Goal: Task Accomplishment & Management: Manage account settings

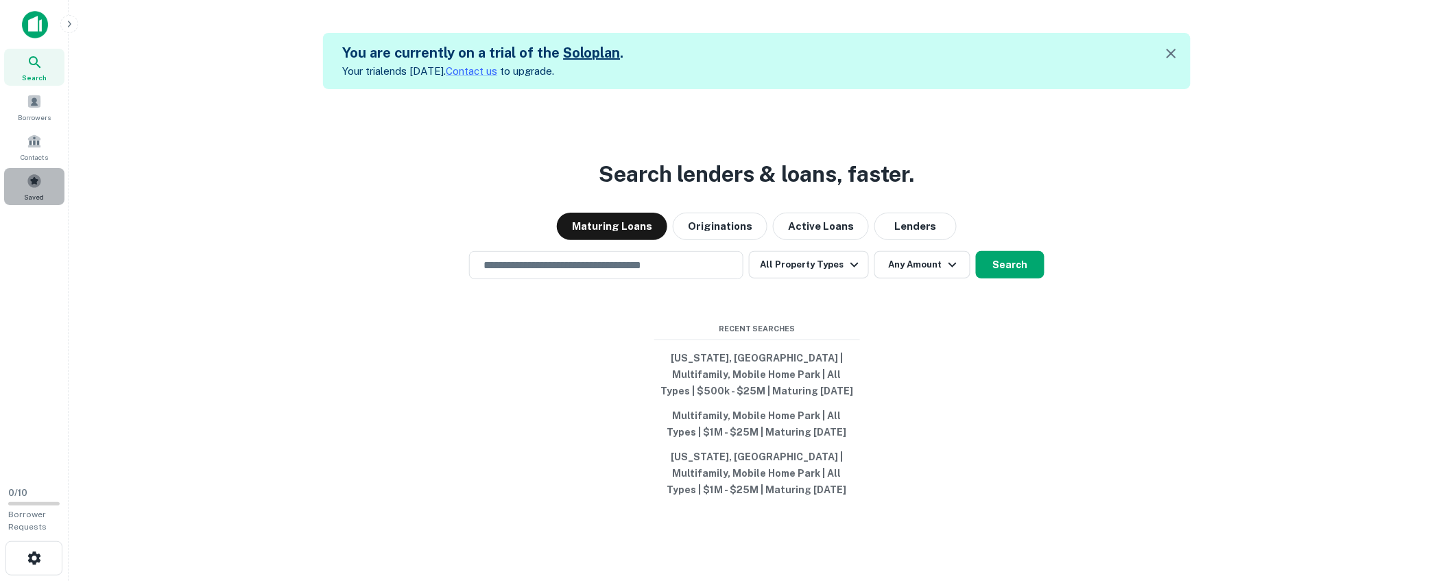
click at [34, 181] on span at bounding box center [34, 181] width 15 height 15
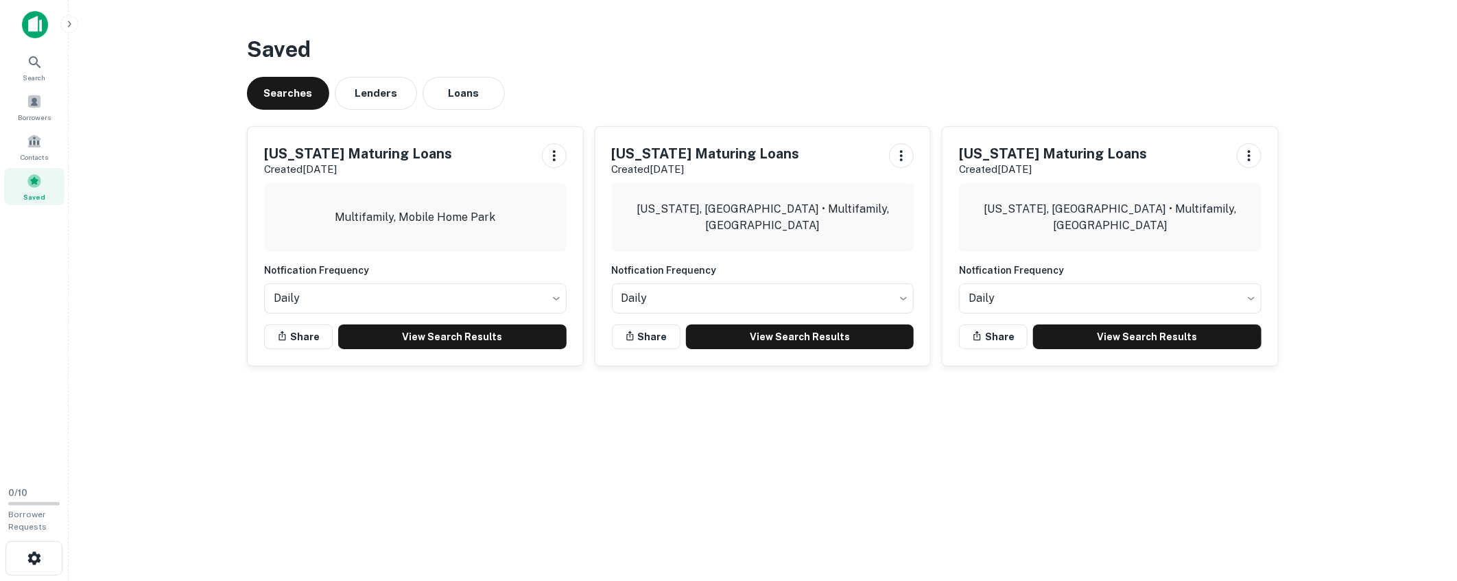
click at [703, 391] on main "Saved Searches Lenders Loans California Maturing Loans Created Aug 27th, 2025 M…" at bounding box center [763, 290] width 1388 height 581
click at [745, 416] on main "Saved Searches Lenders Loans California Maturing Loans Created Aug 27th, 2025 M…" at bounding box center [763, 290] width 1388 height 581
click at [407, 332] on link "View Search Results" at bounding box center [452, 336] width 228 height 25
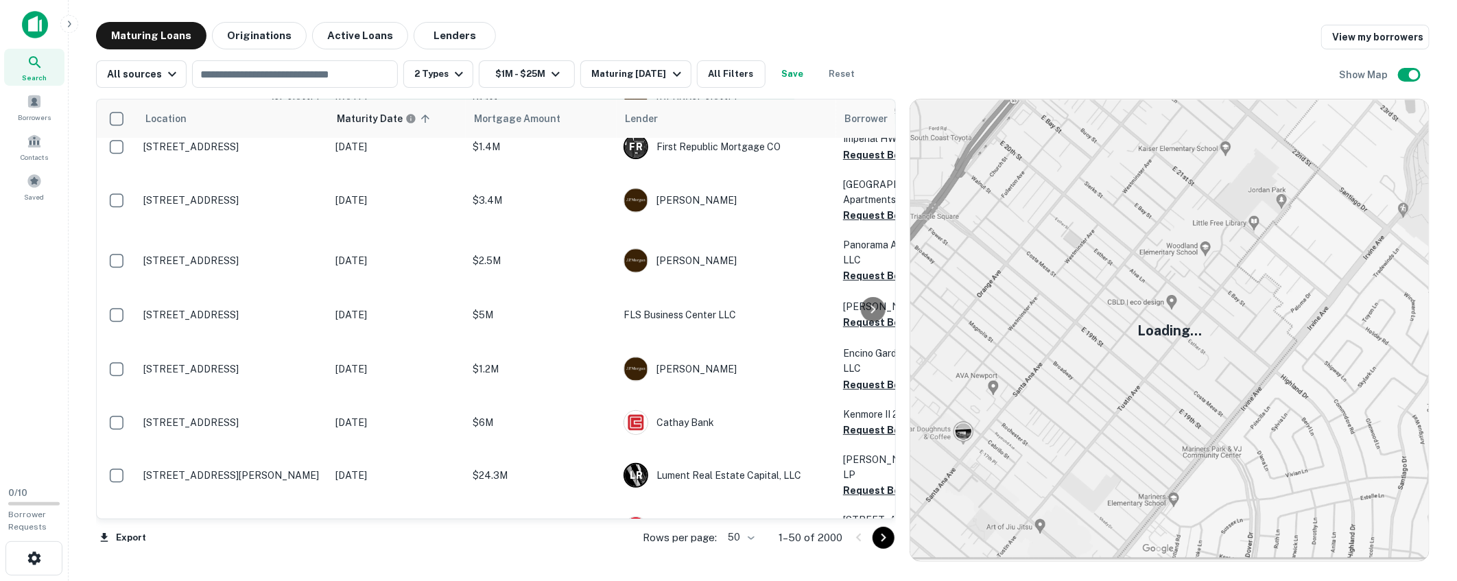
scroll to position [169, 0]
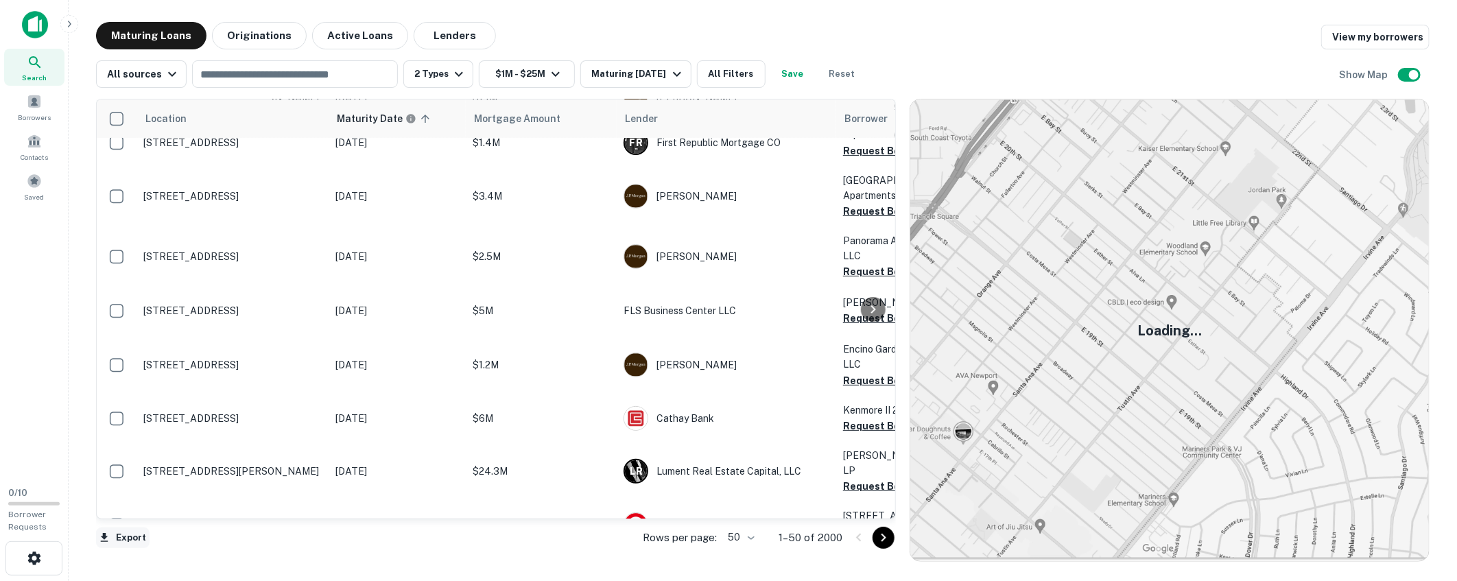
click at [134, 539] on button "Export" at bounding box center [122, 537] width 53 height 21
click at [808, 26] on div at bounding box center [728, 290] width 1457 height 581
click at [128, 538] on button "Export" at bounding box center [122, 537] width 53 height 21
click at [200, 554] on li "Export as Excel (.xlsx)" at bounding box center [173, 552] width 155 height 25
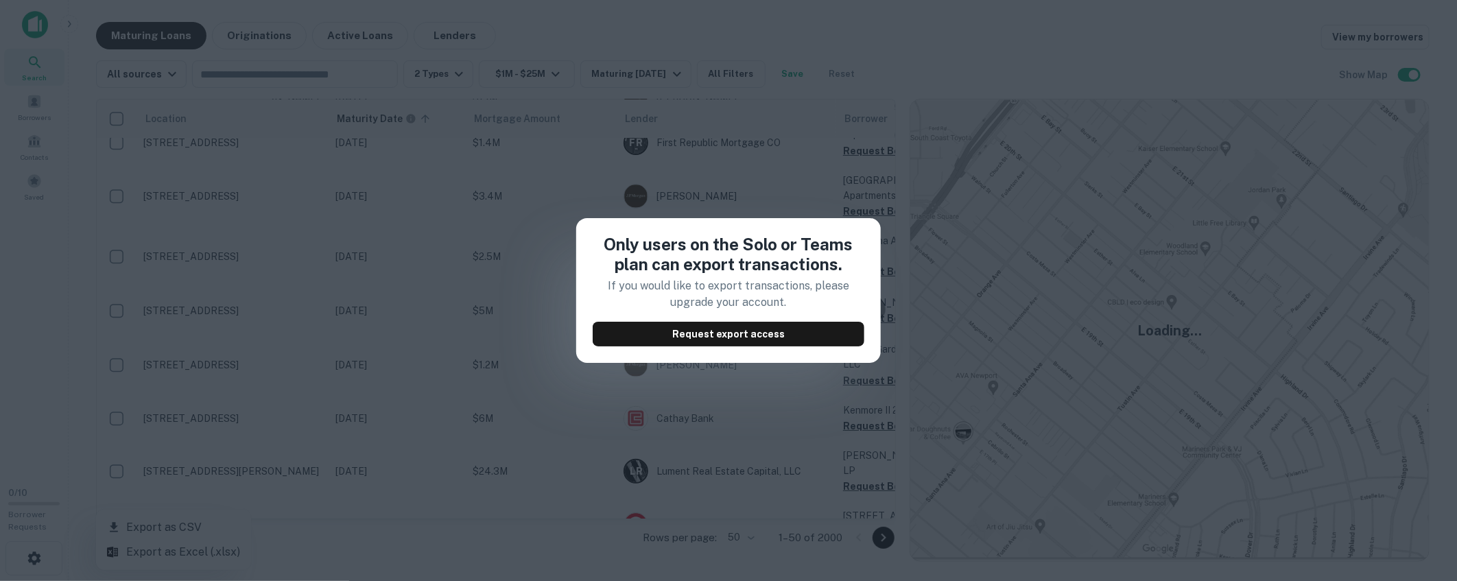
click at [357, 543] on div "Only users on the Solo or Teams plan can export transactions. If you would like…" at bounding box center [728, 290] width 1457 height 581
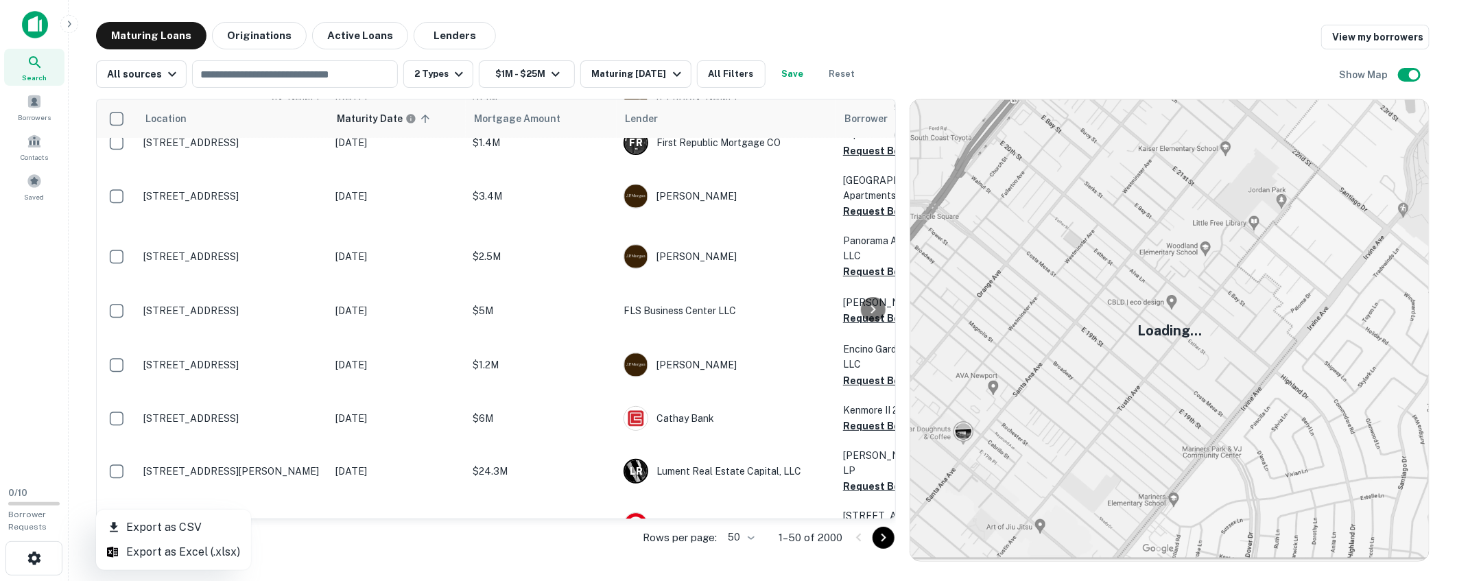
click at [1009, 45] on div at bounding box center [728, 290] width 1457 height 581
click at [887, 538] on icon "Go to next page" at bounding box center [883, 538] width 16 height 16
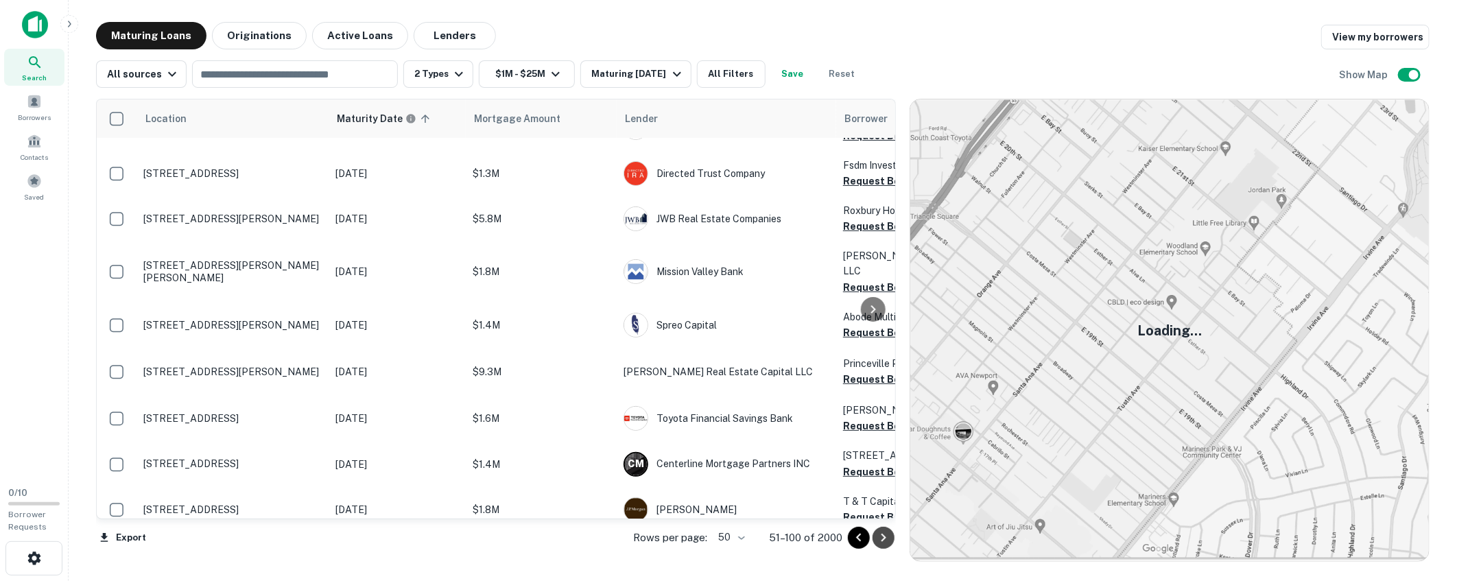
click at [888, 538] on icon "Go to next page" at bounding box center [883, 538] width 16 height 16
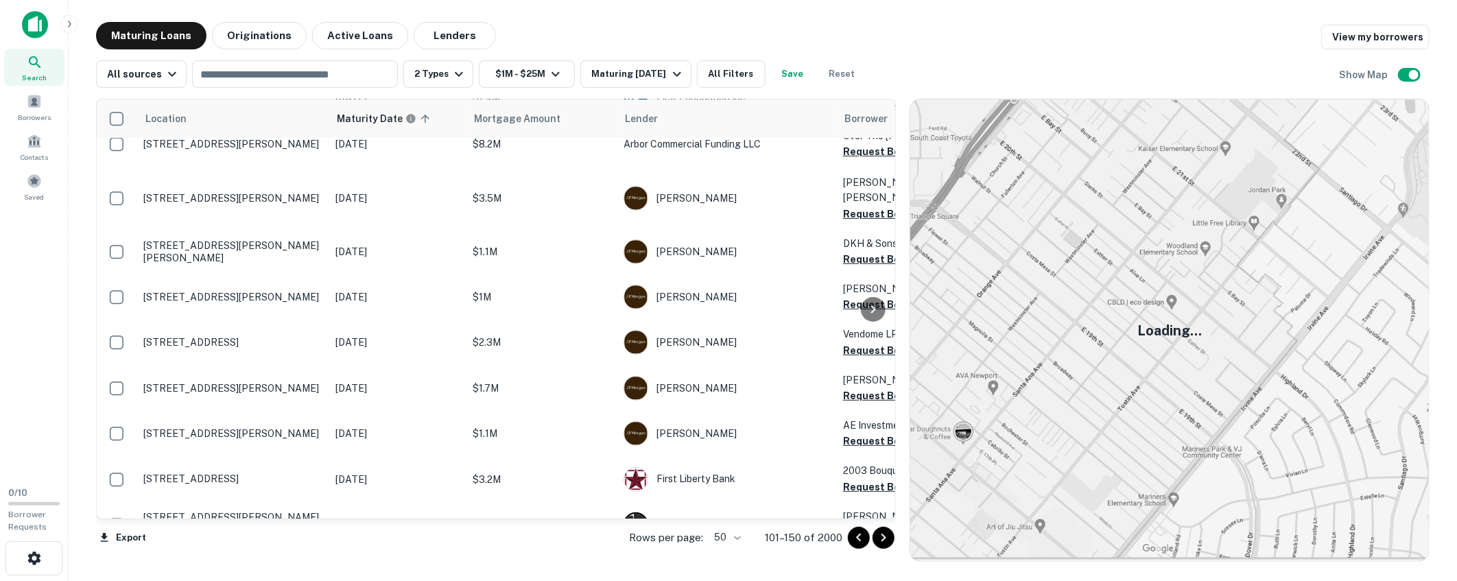
click at [888, 538] on icon "Go to next page" at bounding box center [883, 538] width 16 height 16
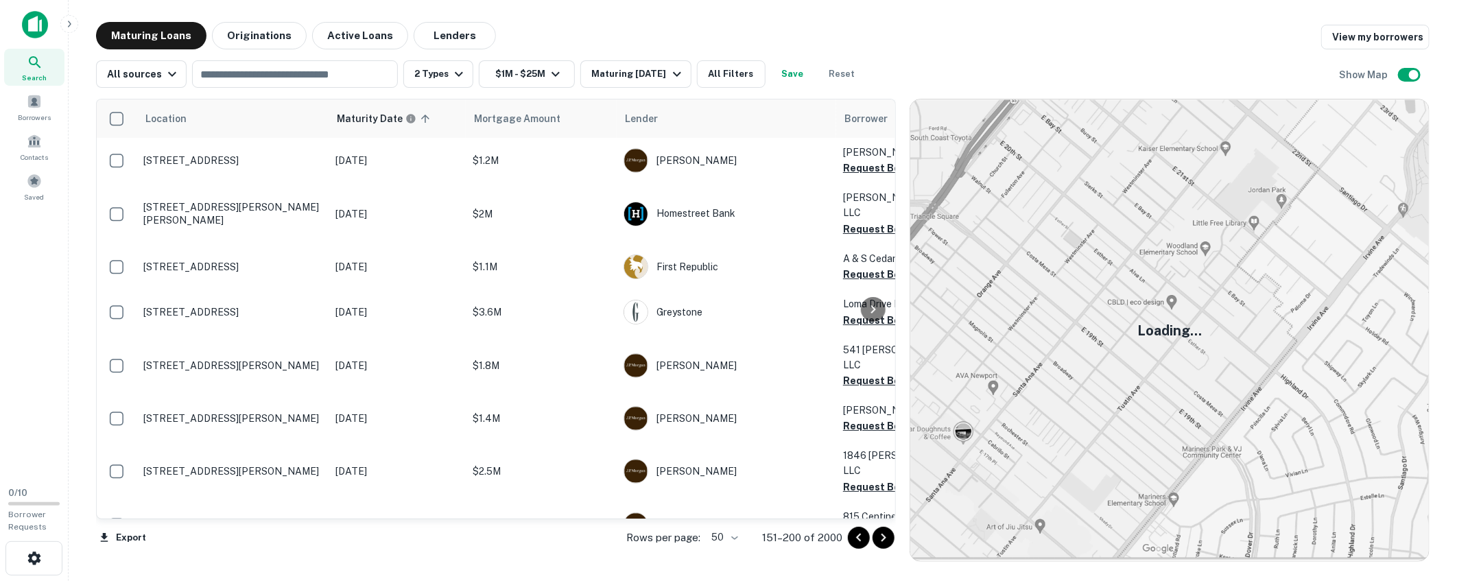
click at [861, 537] on icon "Go to previous page" at bounding box center [858, 538] width 16 height 16
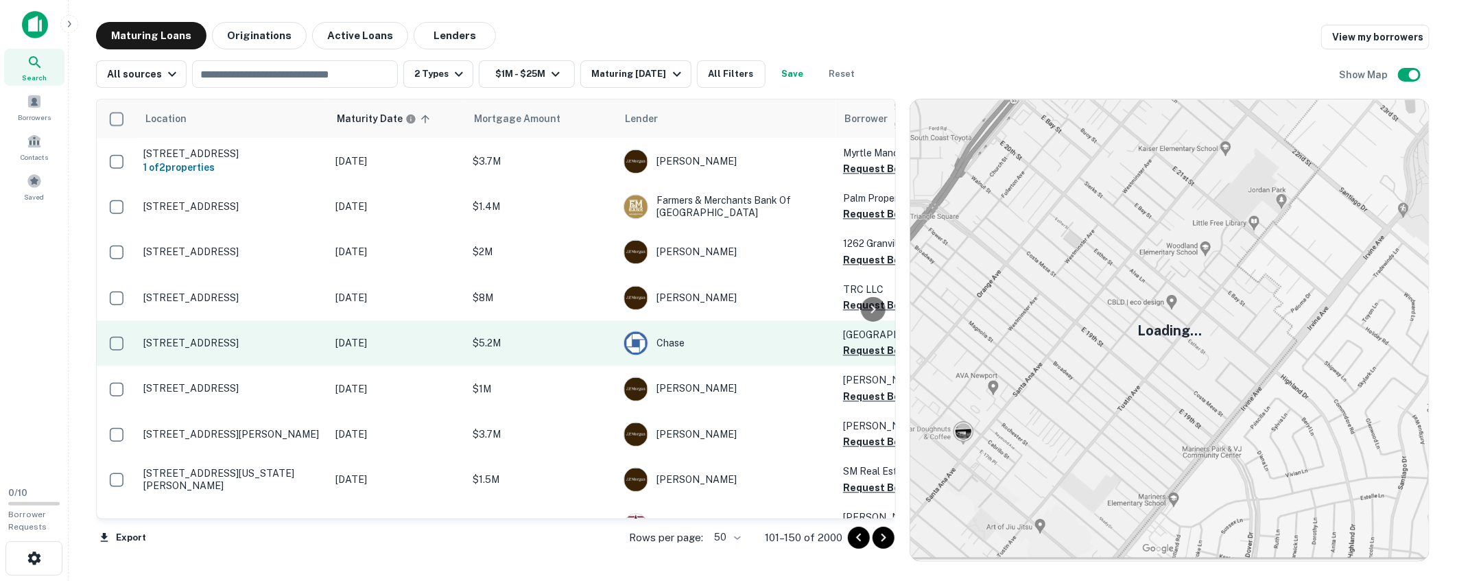
scroll to position [1908, 0]
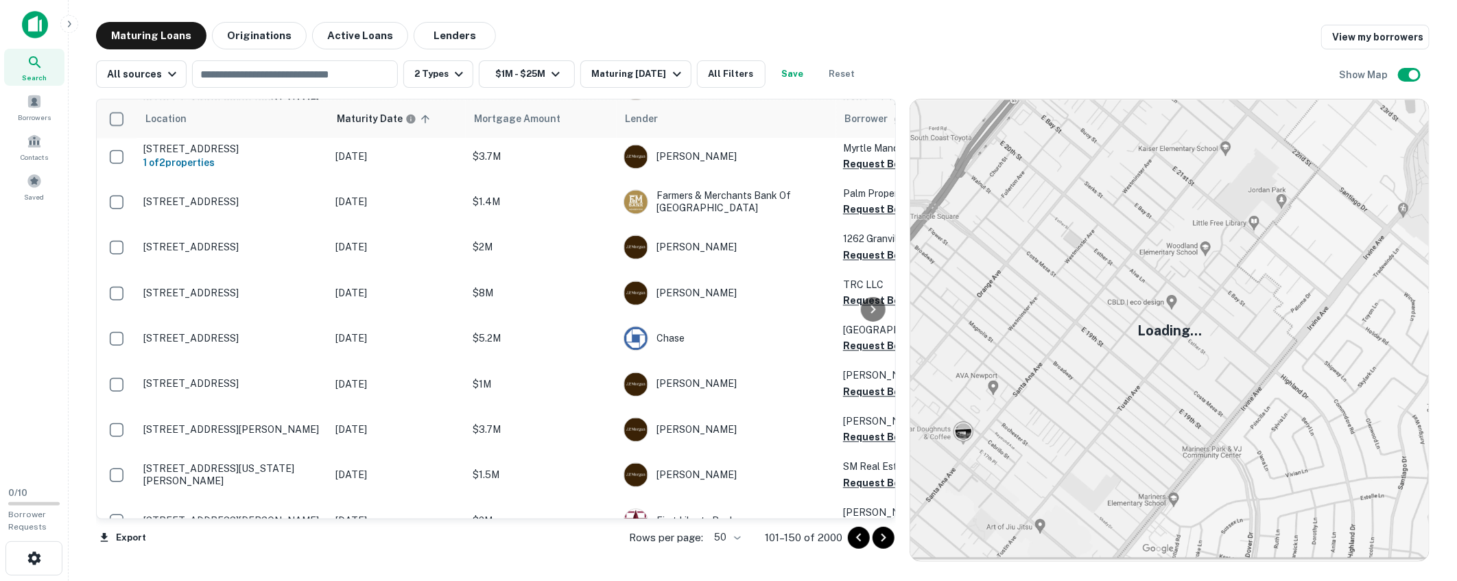
click at [977, 12] on main "Maturing Loans Originations Active Loans Lenders View my borrowers All sources …" at bounding box center [763, 290] width 1388 height 581
click at [928, 23] on div "Maturing Loans Originations Active Loans Lenders View my borrowers" at bounding box center [762, 35] width 1333 height 27
click at [953, 19] on main "Maturing Loans Originations Active Loans Lenders View my borrowers All sources …" at bounding box center [763, 290] width 1388 height 581
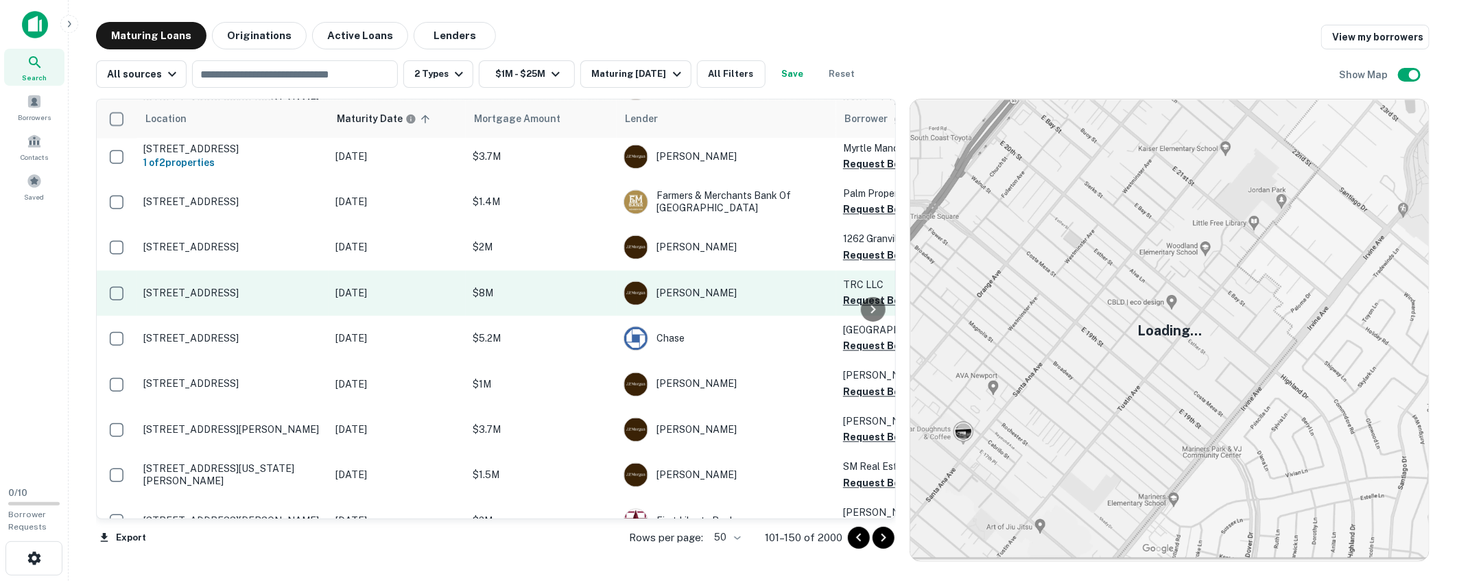
scroll to position [1957, 0]
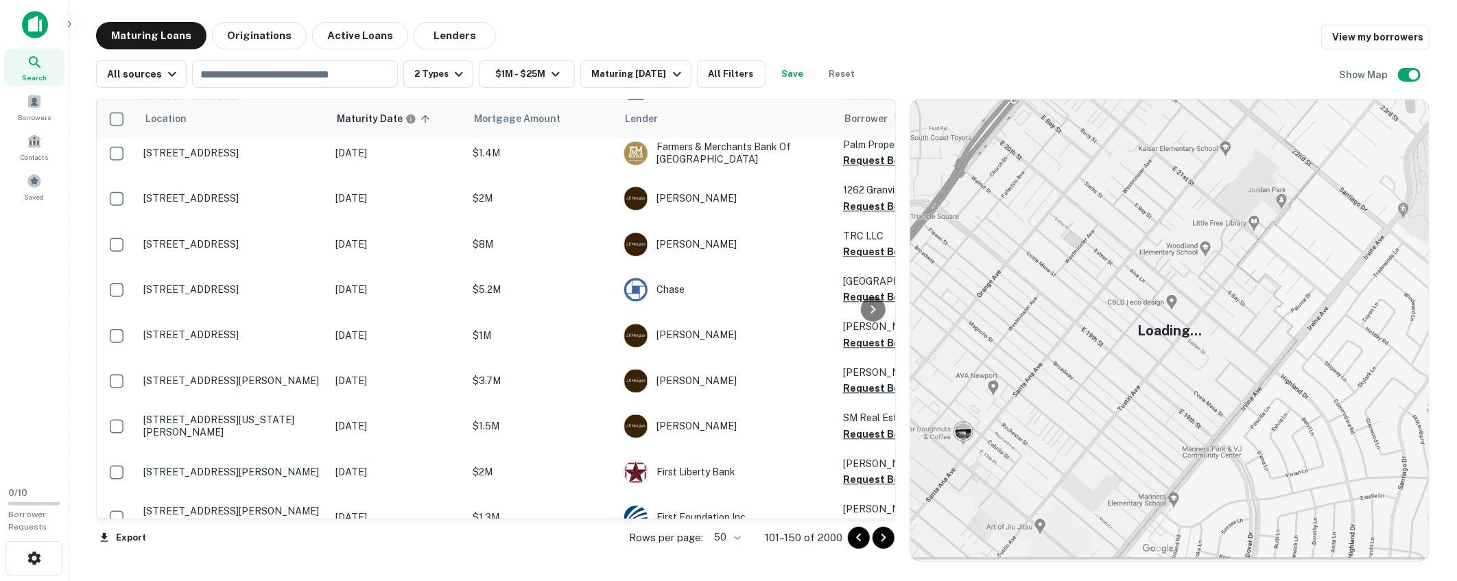
click at [885, 540] on icon "Go to next page" at bounding box center [883, 538] width 16 height 16
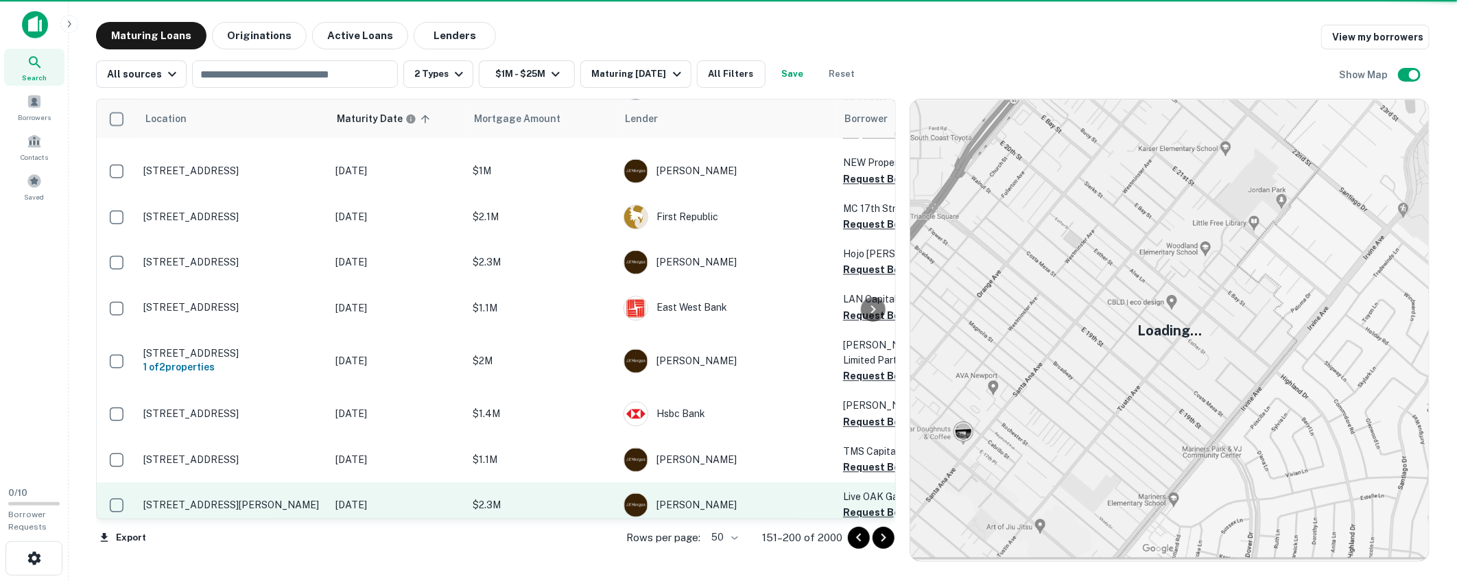
scroll to position [1942, 0]
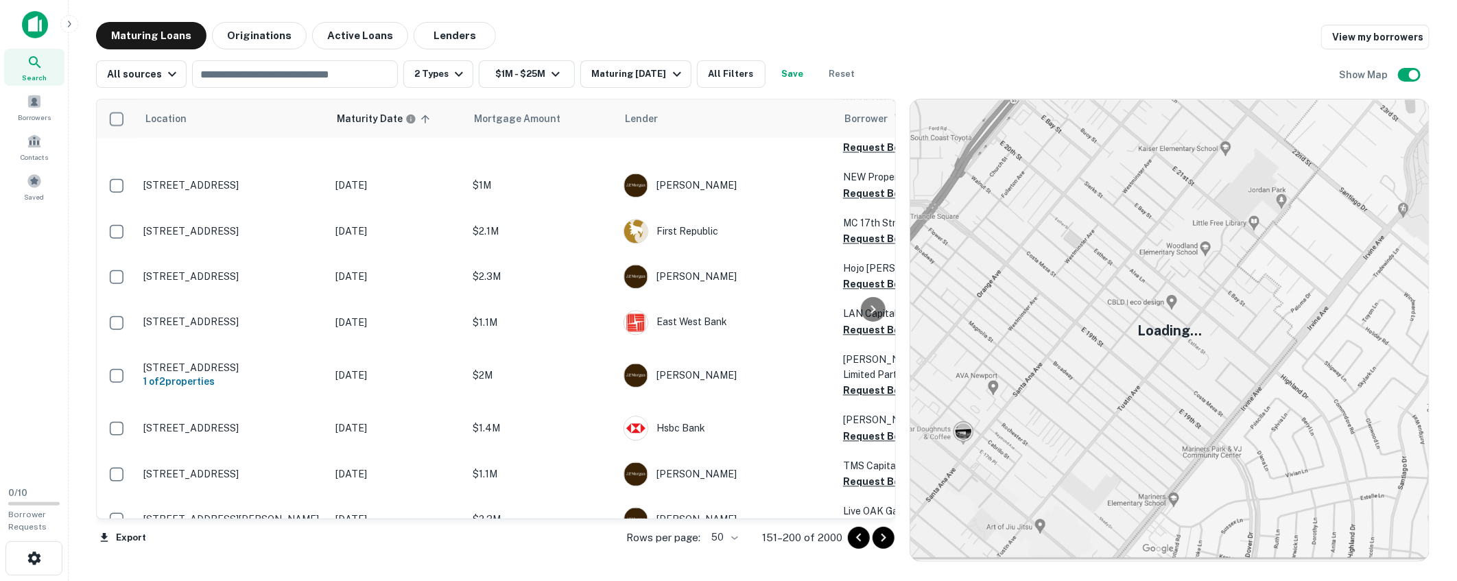
click at [859, 530] on icon "Go to previous page" at bounding box center [858, 538] width 16 height 16
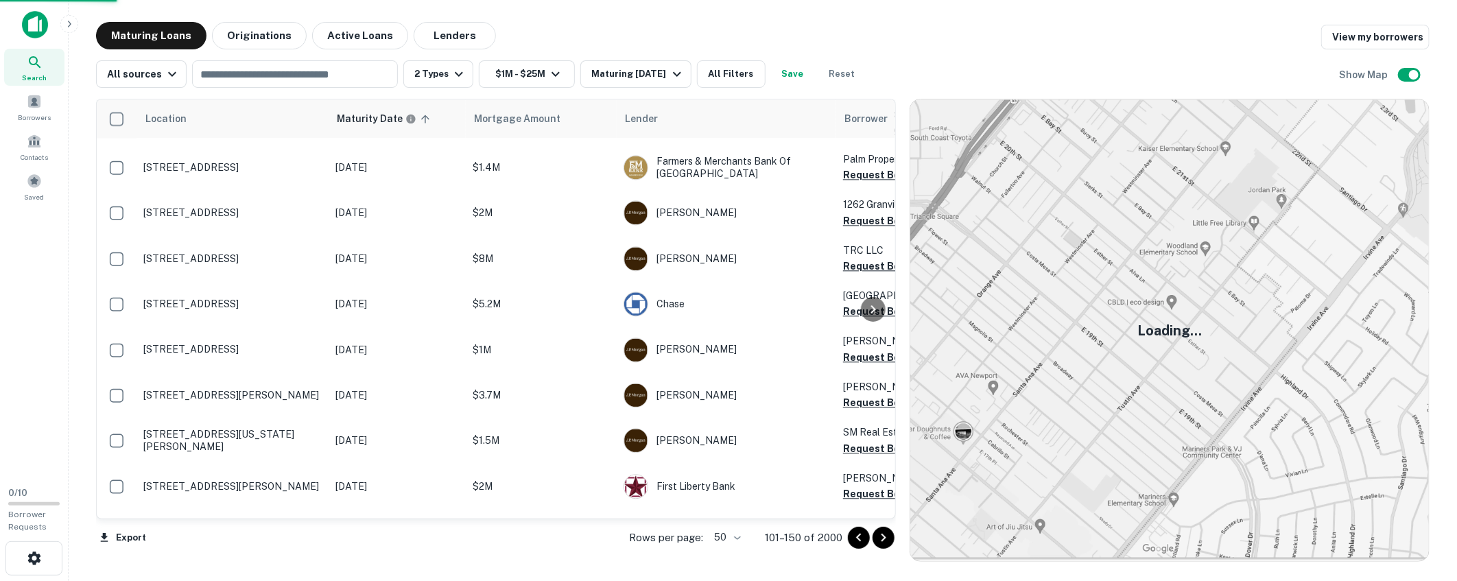
scroll to position [1957, 0]
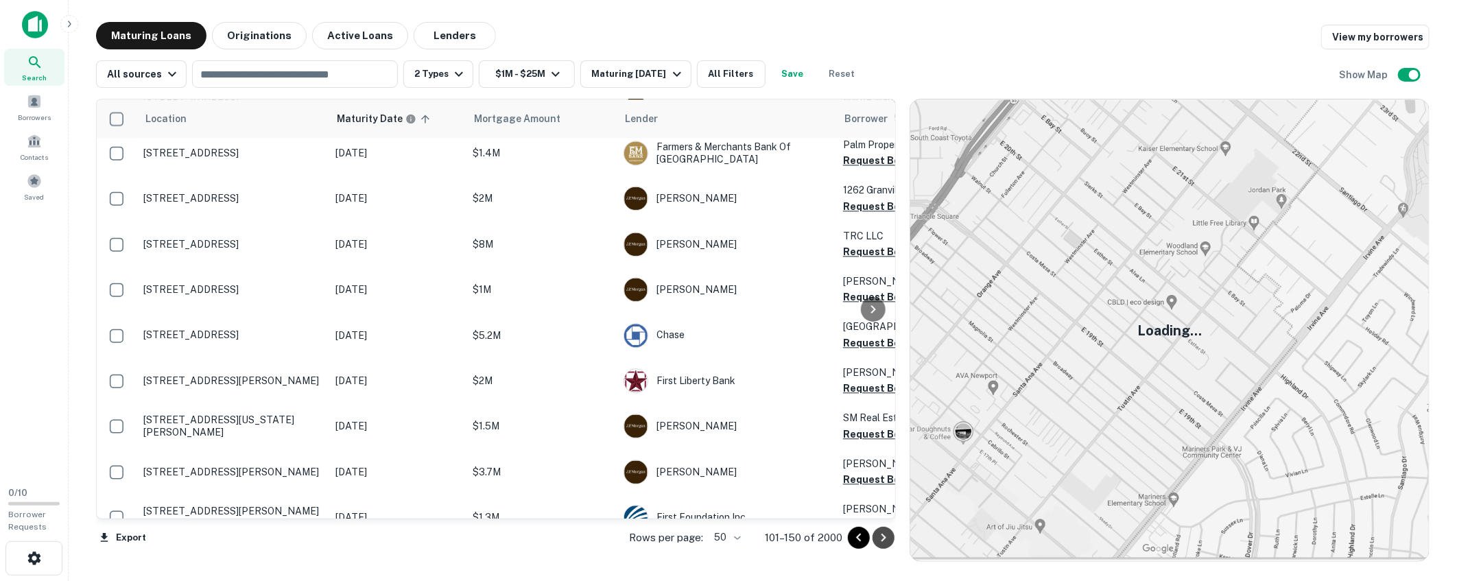
click at [888, 540] on icon "Go to next page" at bounding box center [883, 538] width 16 height 16
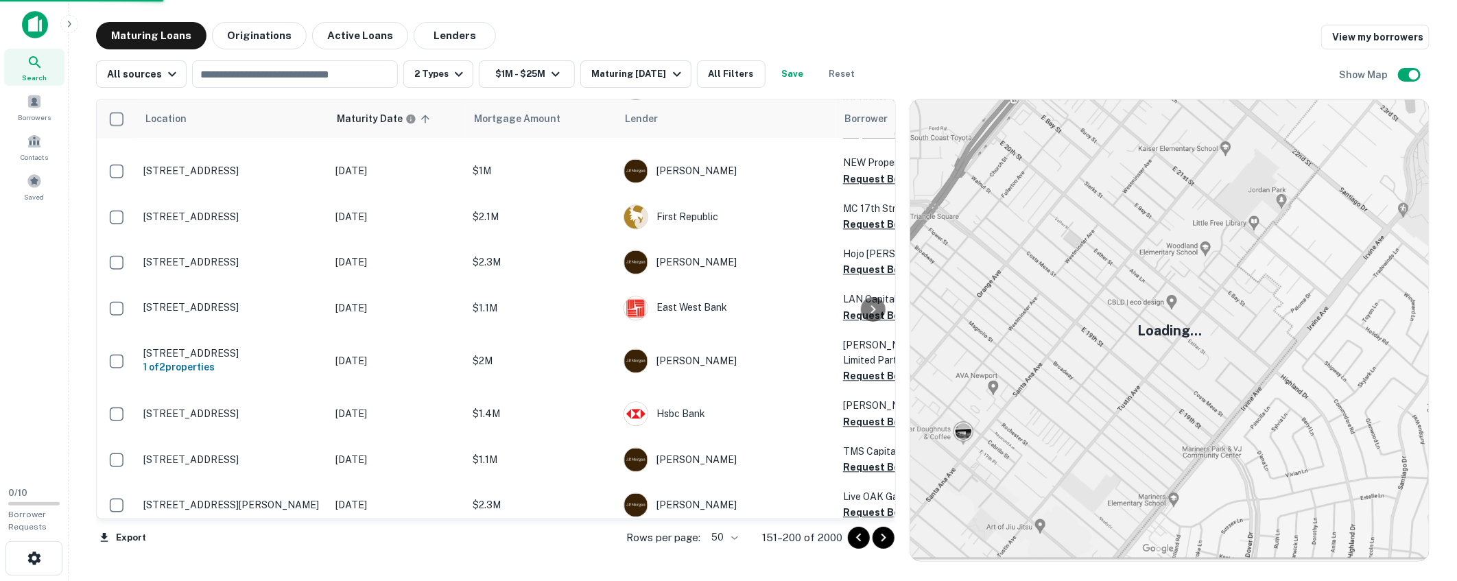
scroll to position [1942, 0]
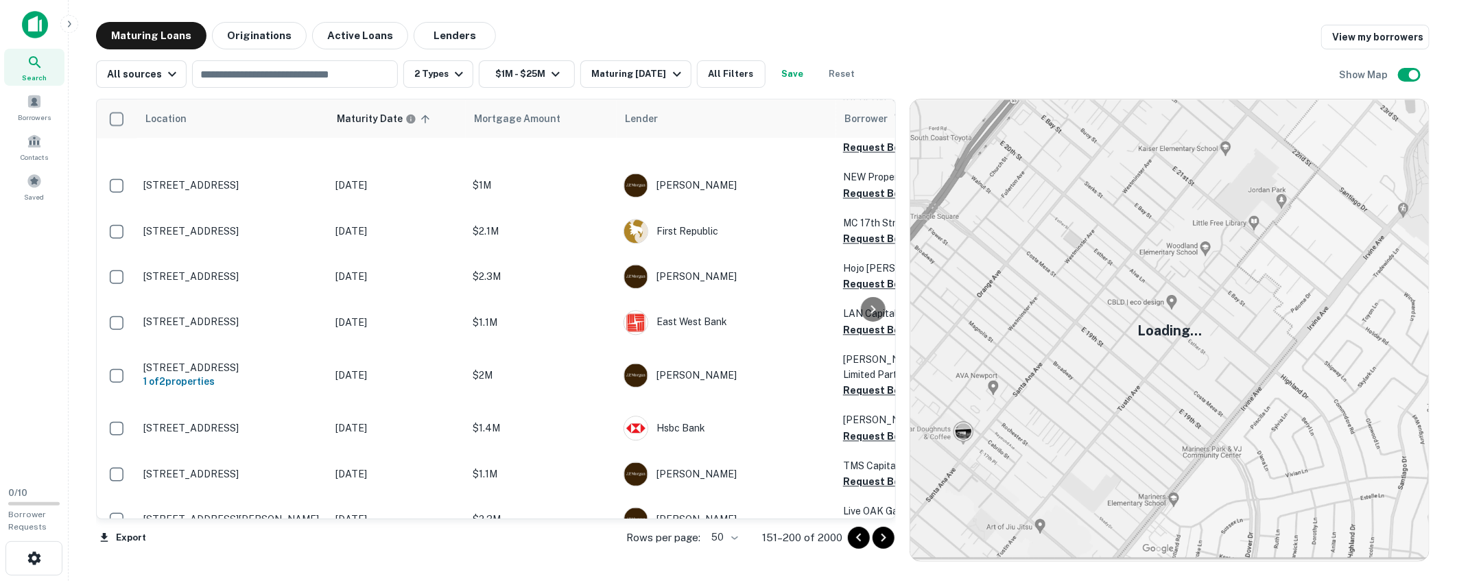
click at [1024, 45] on div "Maturing Loans Originations Active Loans Lenders View my borrowers" at bounding box center [762, 35] width 1333 height 27
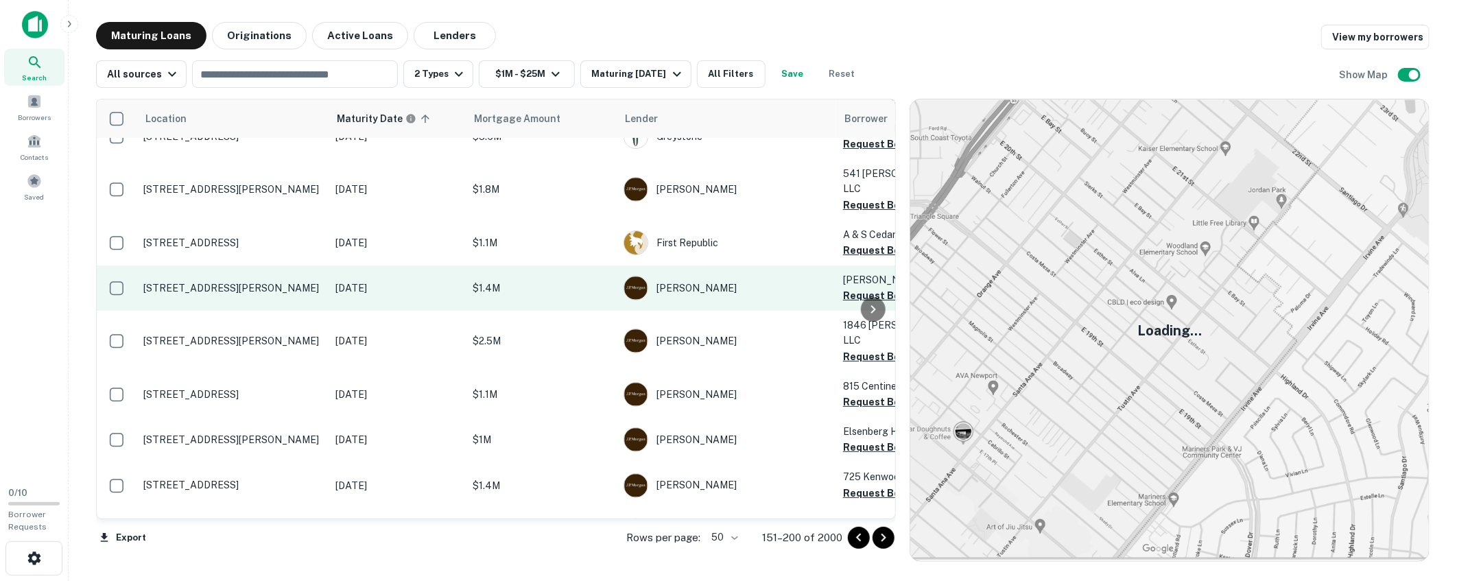
scroll to position [151, 0]
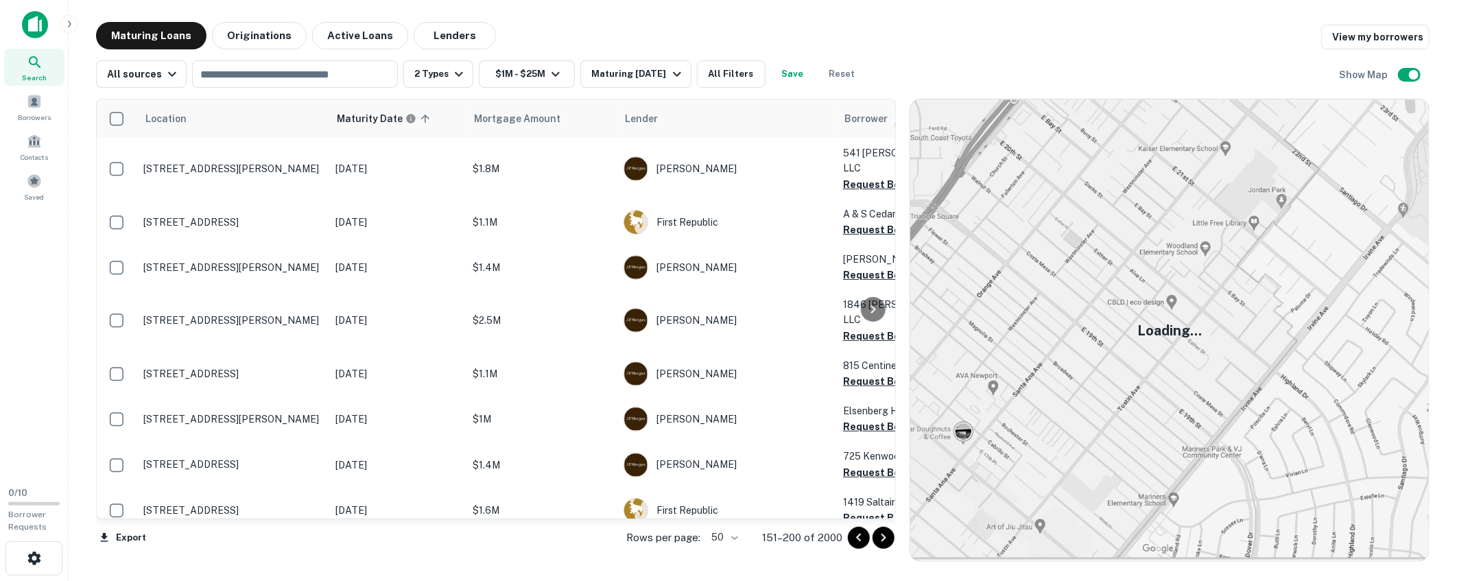
click at [886, 542] on icon "Go to next page" at bounding box center [883, 538] width 16 height 16
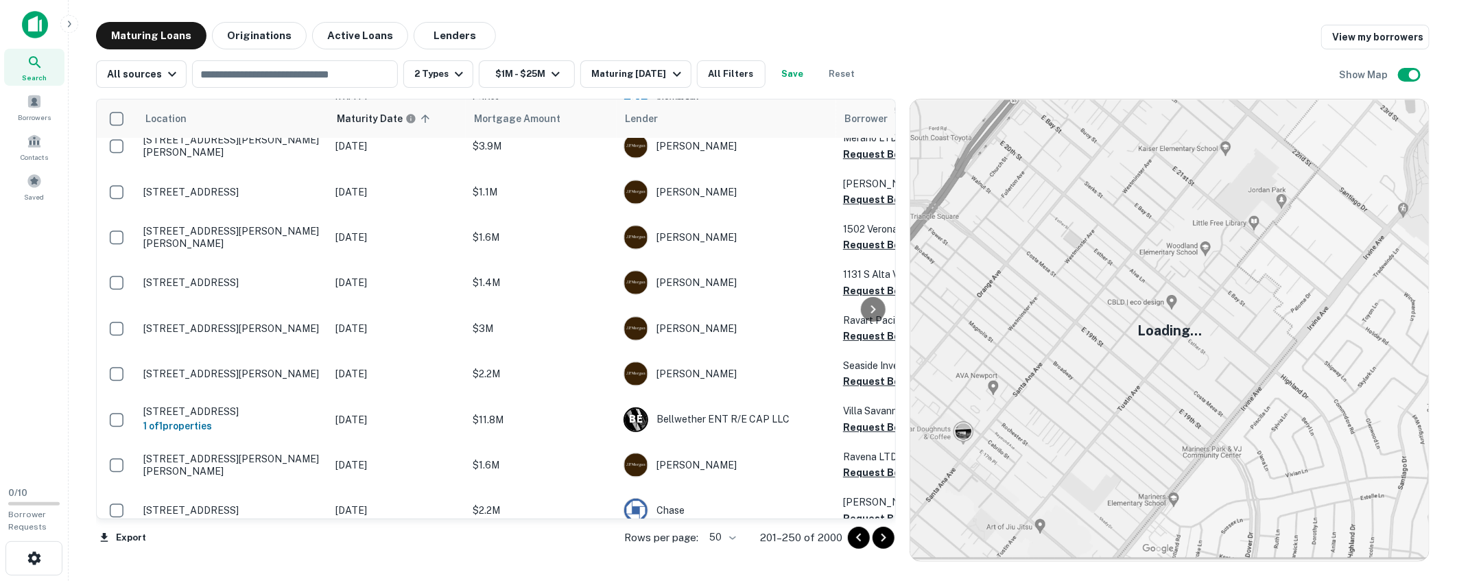
click at [855, 535] on icon "Go to previous page" at bounding box center [858, 538] width 16 height 16
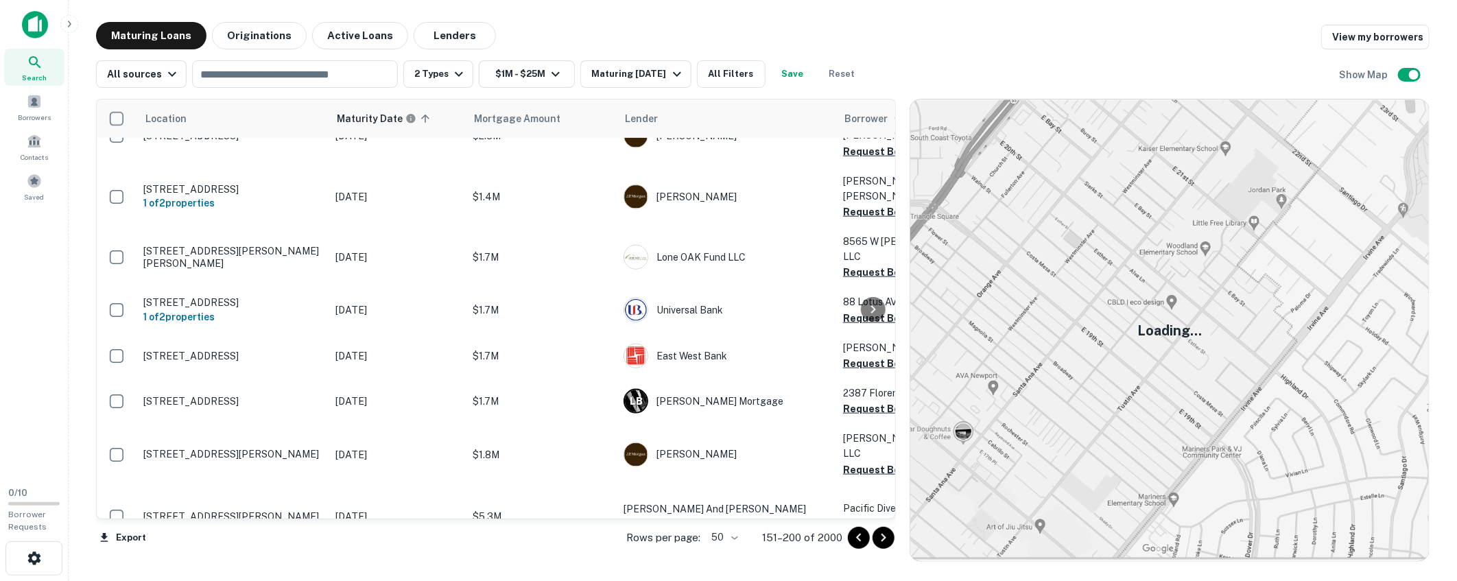
scroll to position [990, 0]
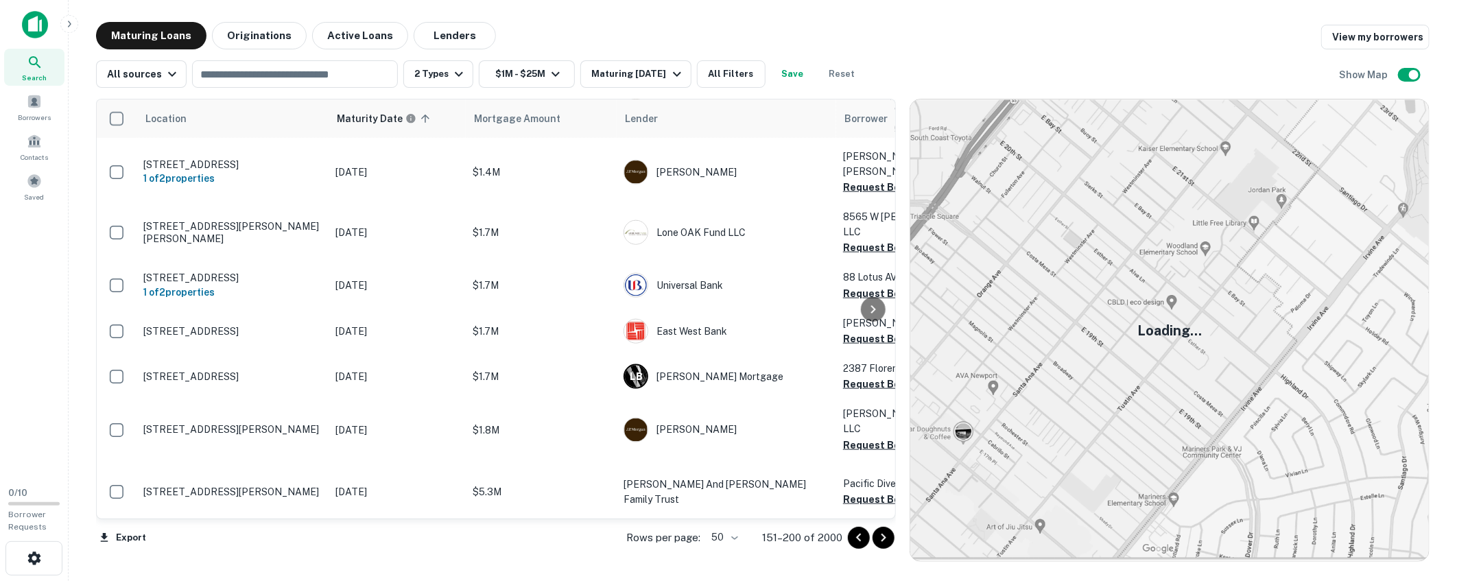
click at [1074, 45] on div "Maturing Loans Originations Active Loans Lenders View my borrowers" at bounding box center [762, 35] width 1333 height 27
click at [1120, 49] on div "All sources ​ 2 Types $1M - $25M Maturing [DATE] All Filters Save Reset Show Map" at bounding box center [762, 68] width 1333 height 38
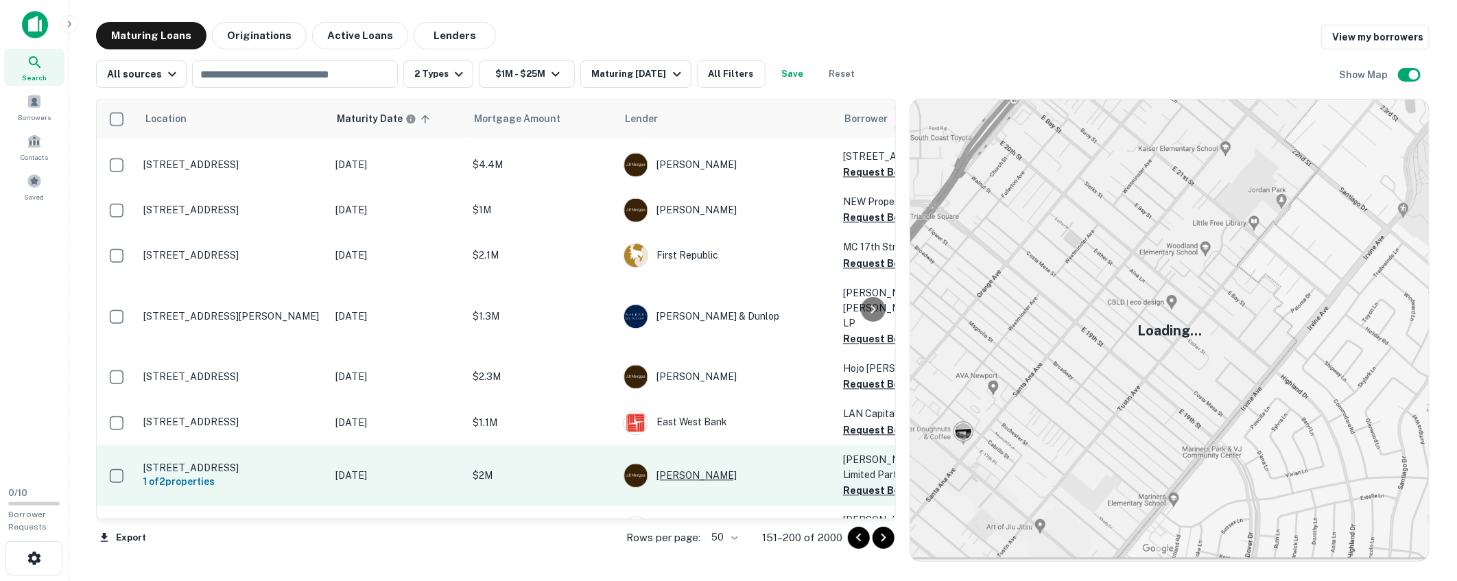
scroll to position [1942, 0]
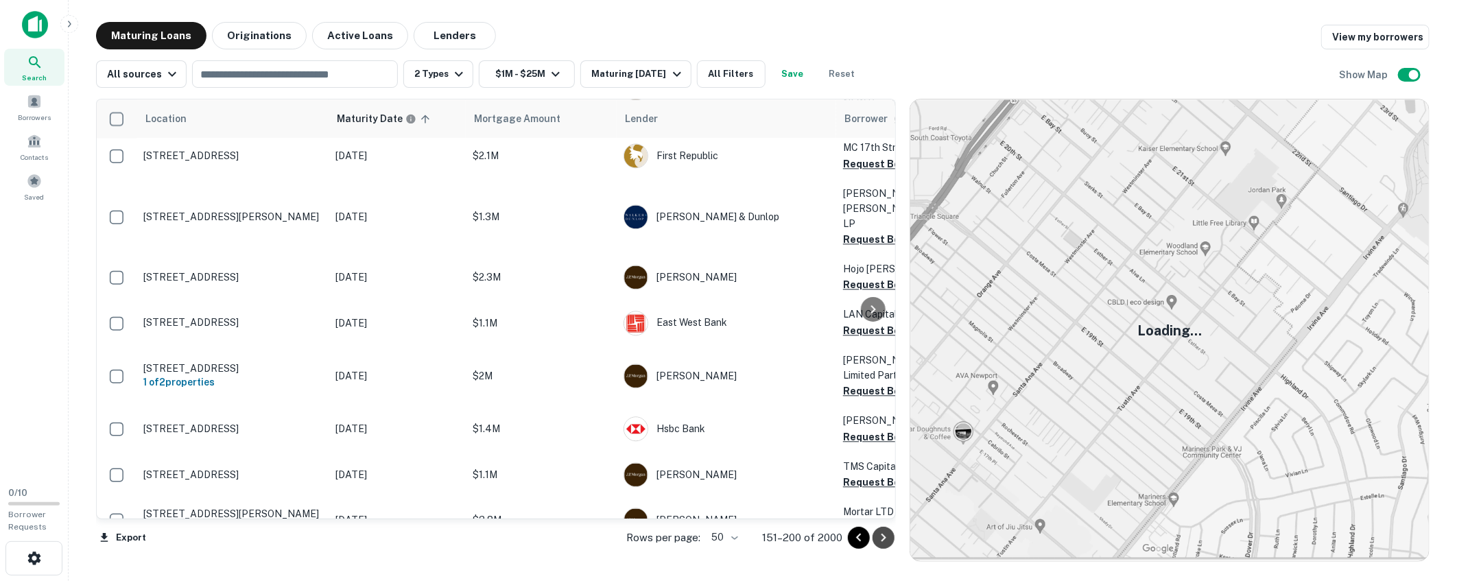
click at [887, 537] on icon "Go to next page" at bounding box center [883, 538] width 16 height 16
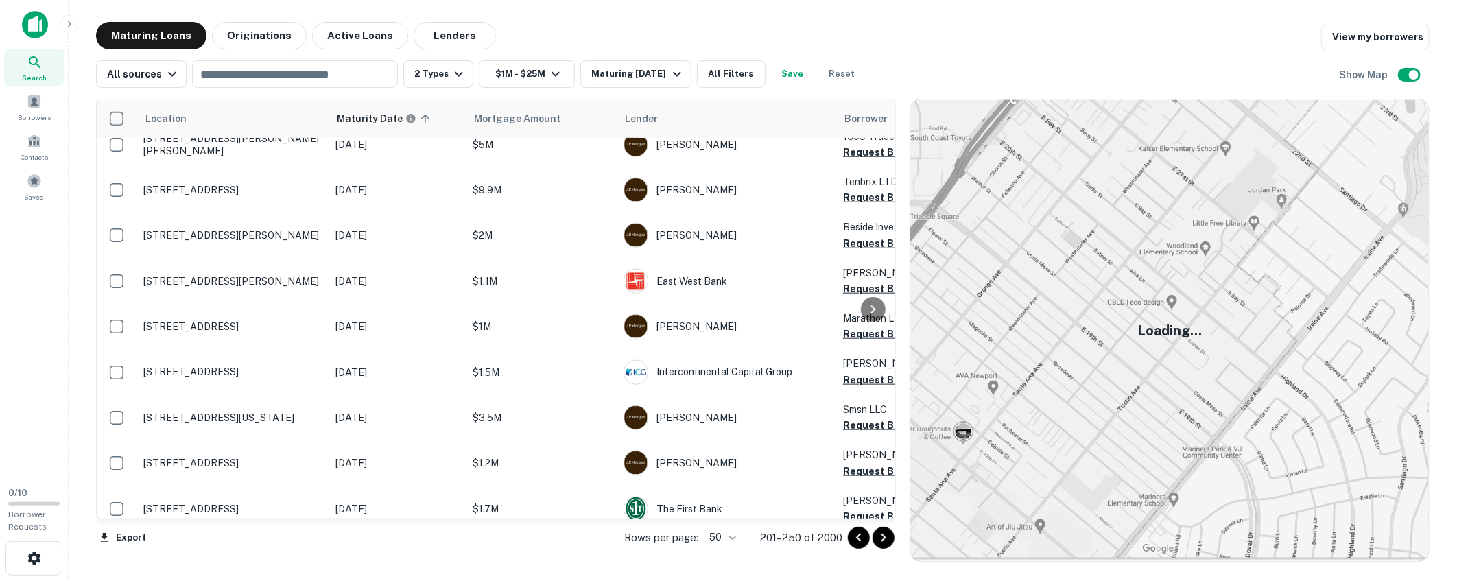
scroll to position [961, 0]
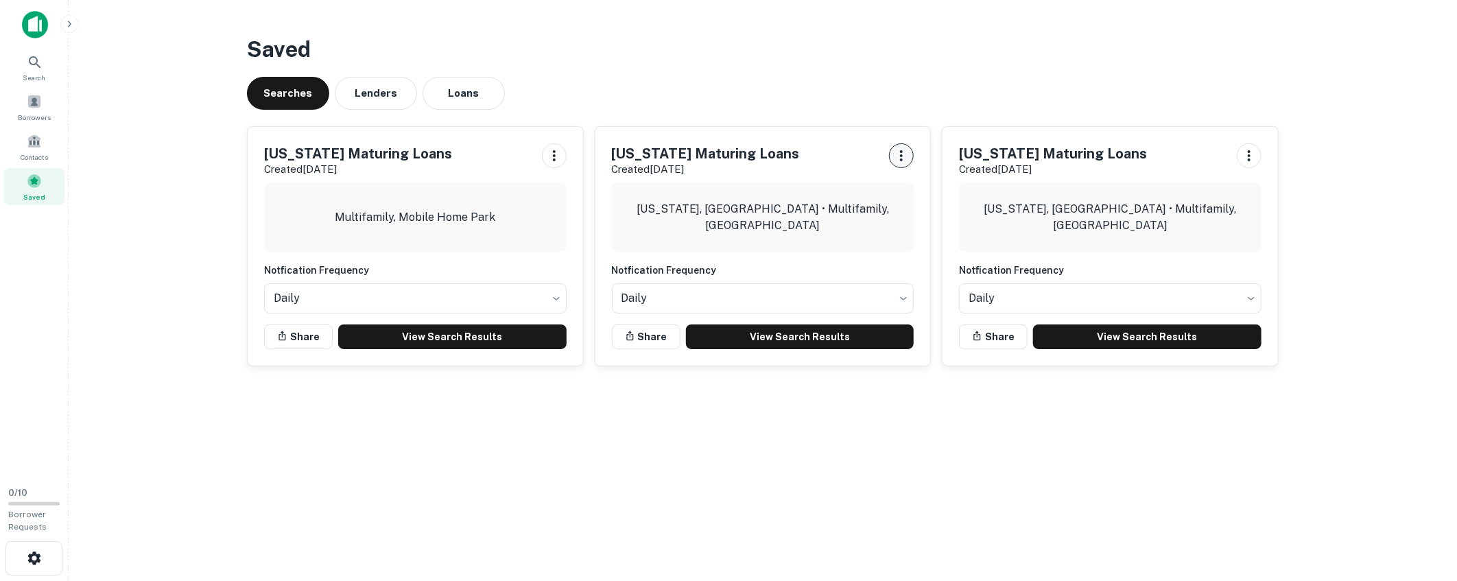
click at [899, 158] on icon "button" at bounding box center [901, 155] width 16 height 16
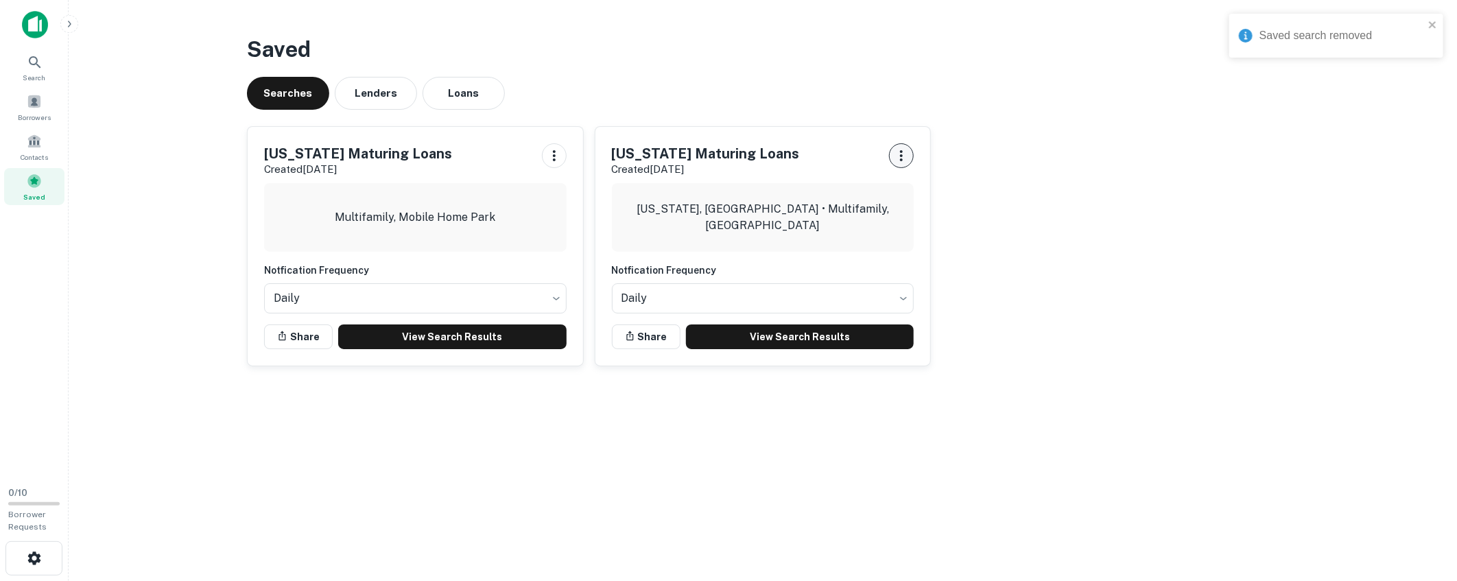
click at [901, 150] on icon "button" at bounding box center [901, 155] width 16 height 16
